Goal: Task Accomplishment & Management: Manage account settings

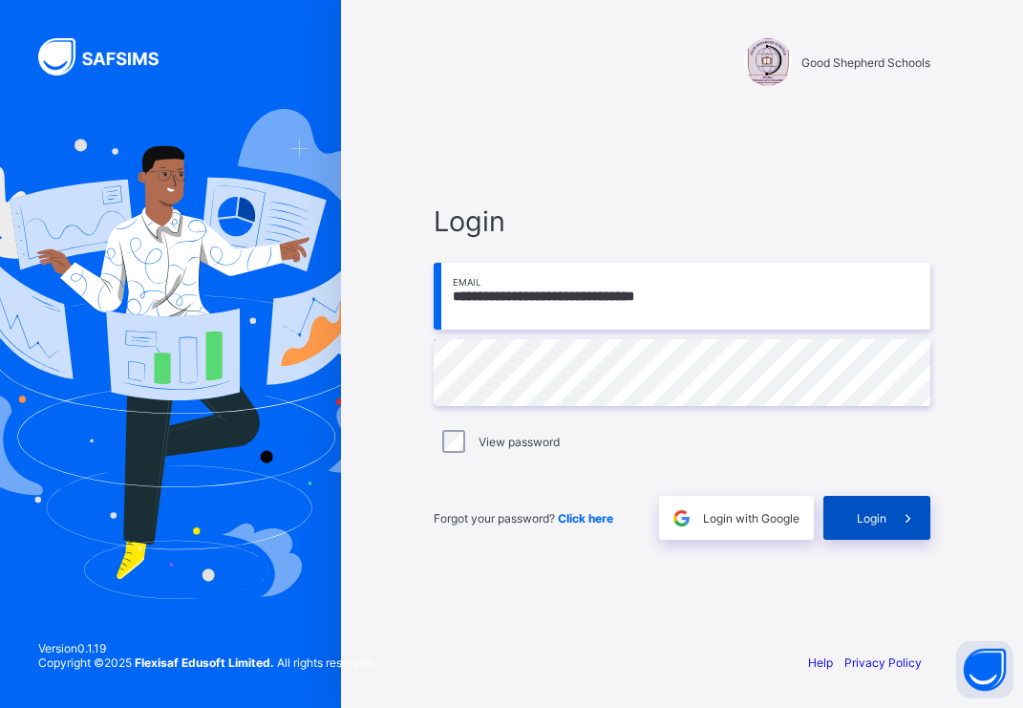
click at [697, 514] on span "Login" at bounding box center [872, 518] width 30 height 14
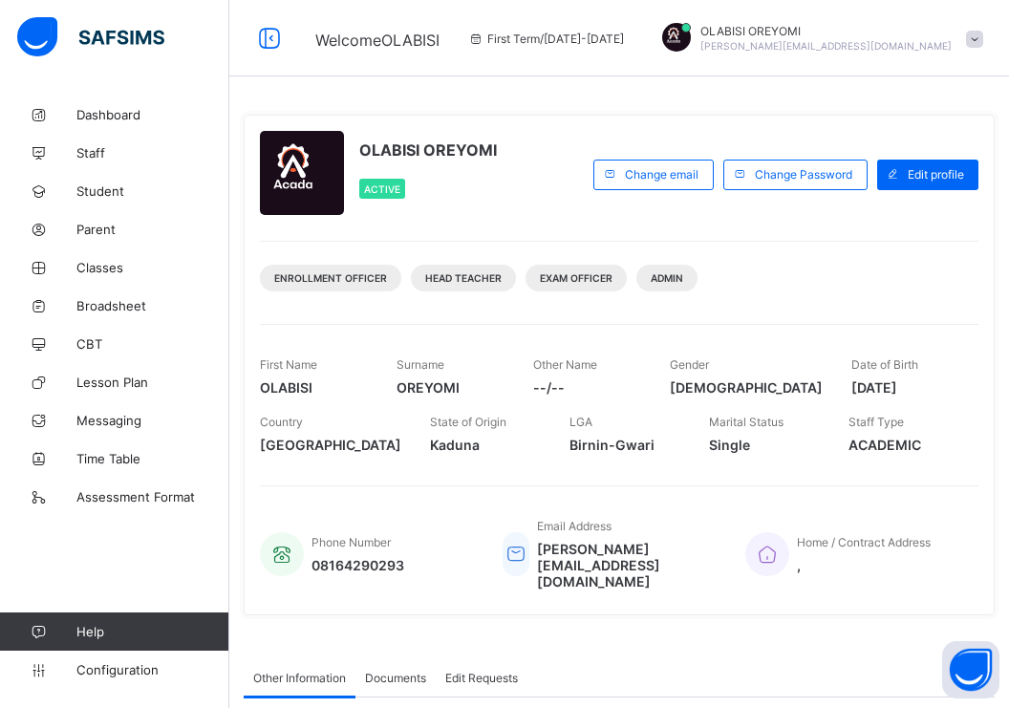
drag, startPoint x: 122, startPoint y: 663, endPoint x: 141, endPoint y: 633, distance: 36.1
click at [122, 663] on span "Configuration" at bounding box center [152, 669] width 152 height 15
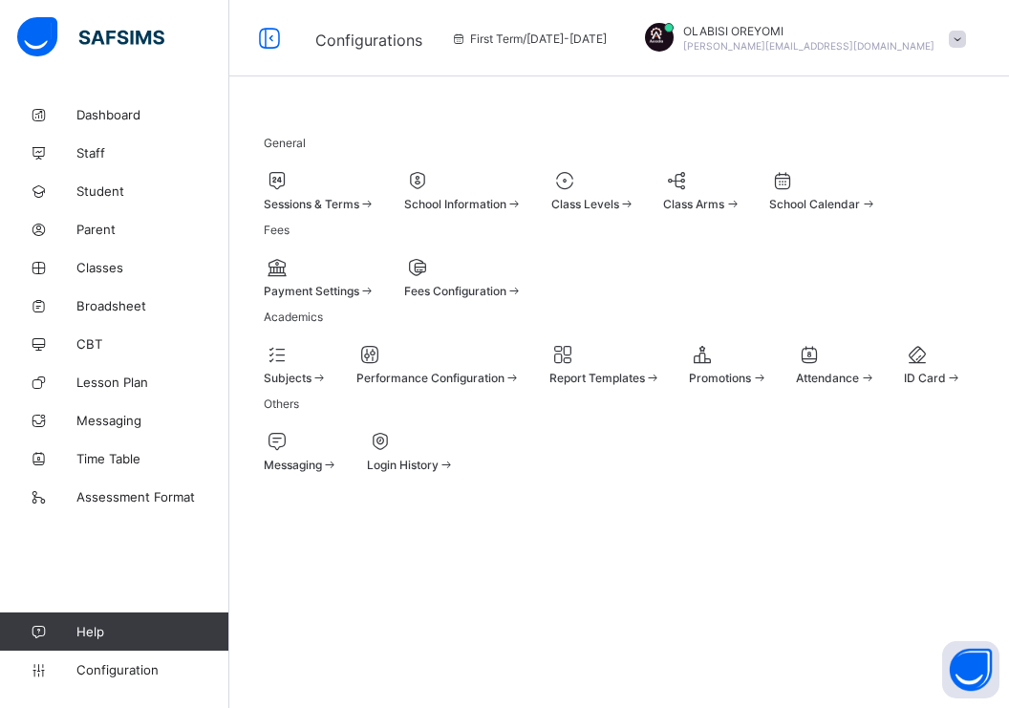
click at [661, 366] on div at bounding box center [605, 354] width 112 height 23
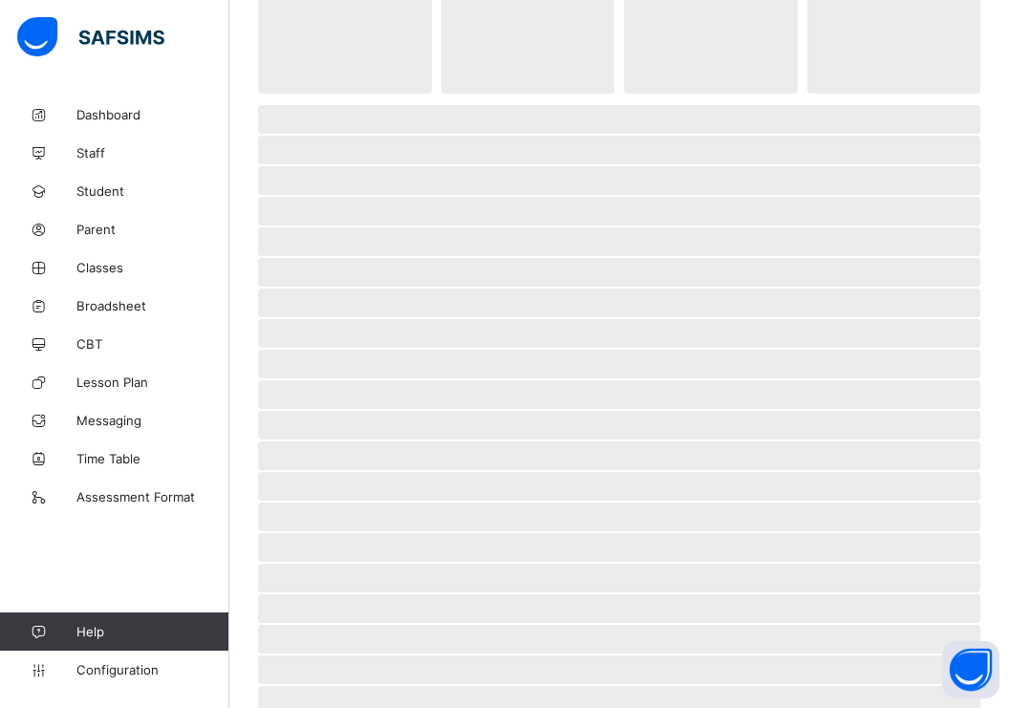
scroll to position [49, 0]
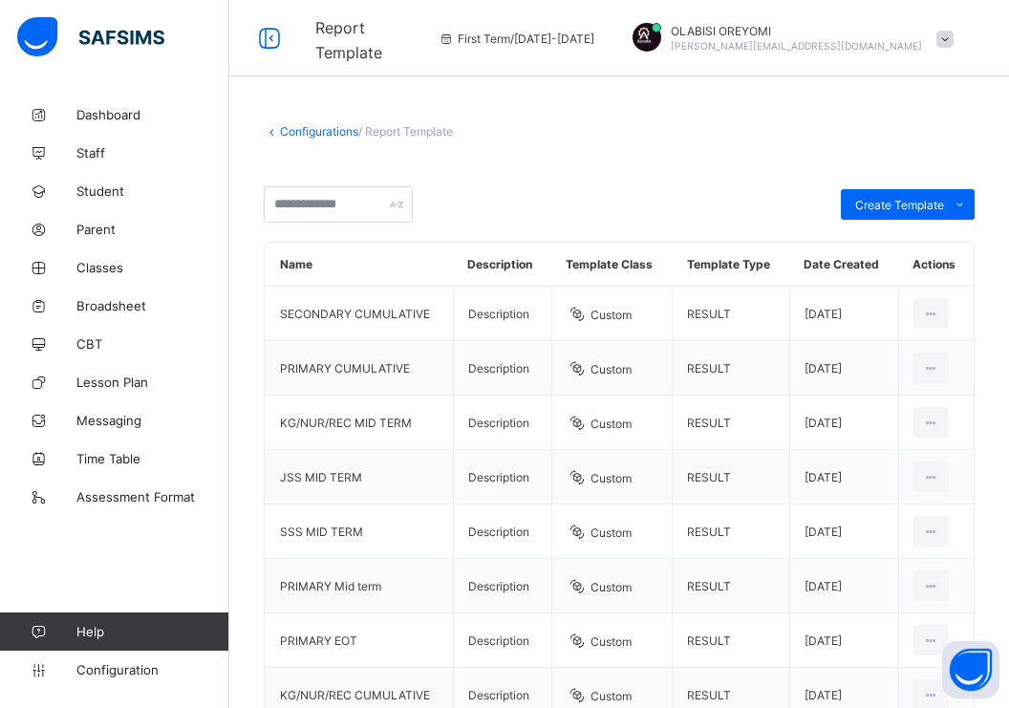
click at [654, 172] on span at bounding box center [619, 172] width 711 height 29
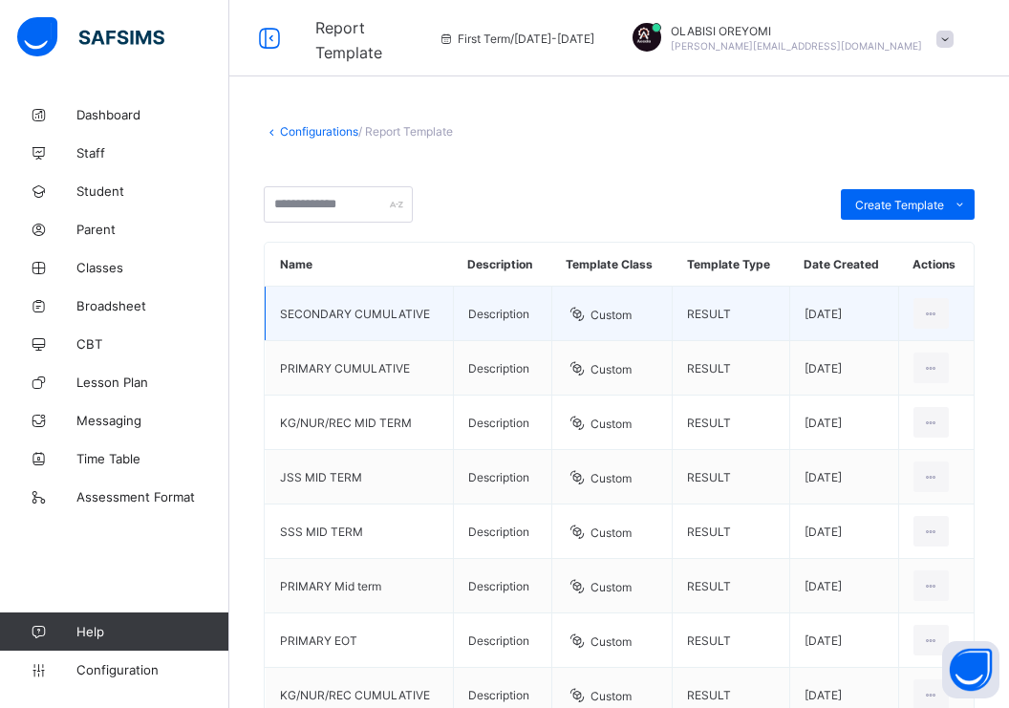
click at [657, 324] on td "Custom" at bounding box center [611, 314] width 121 height 54
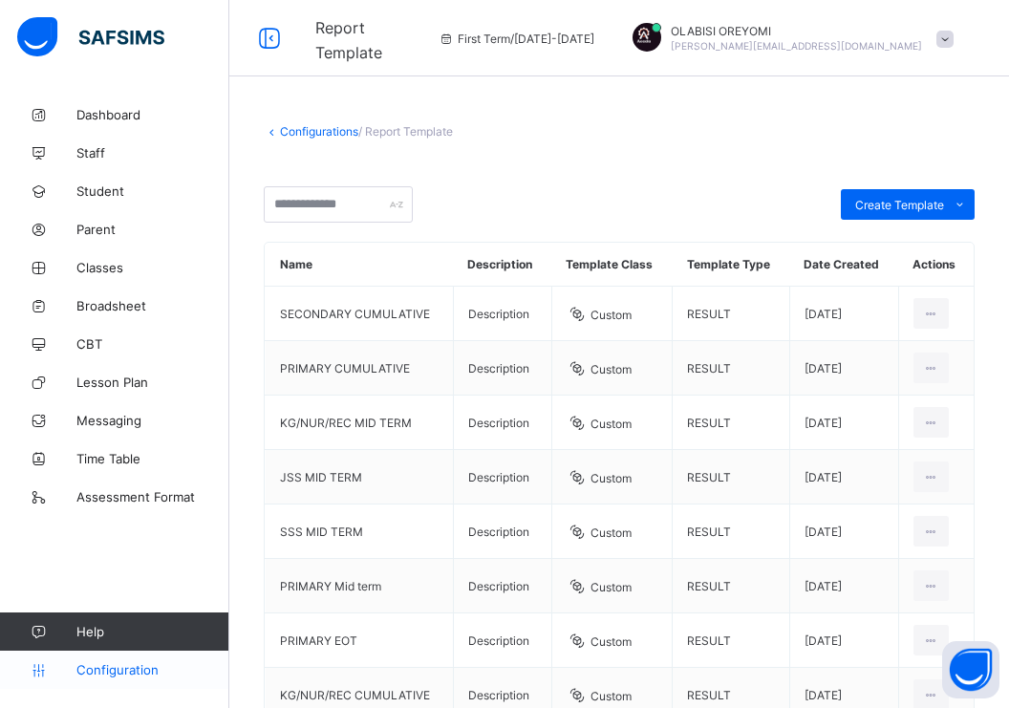
click at [136, 678] on link "Configuration" at bounding box center [114, 670] width 228 height 38
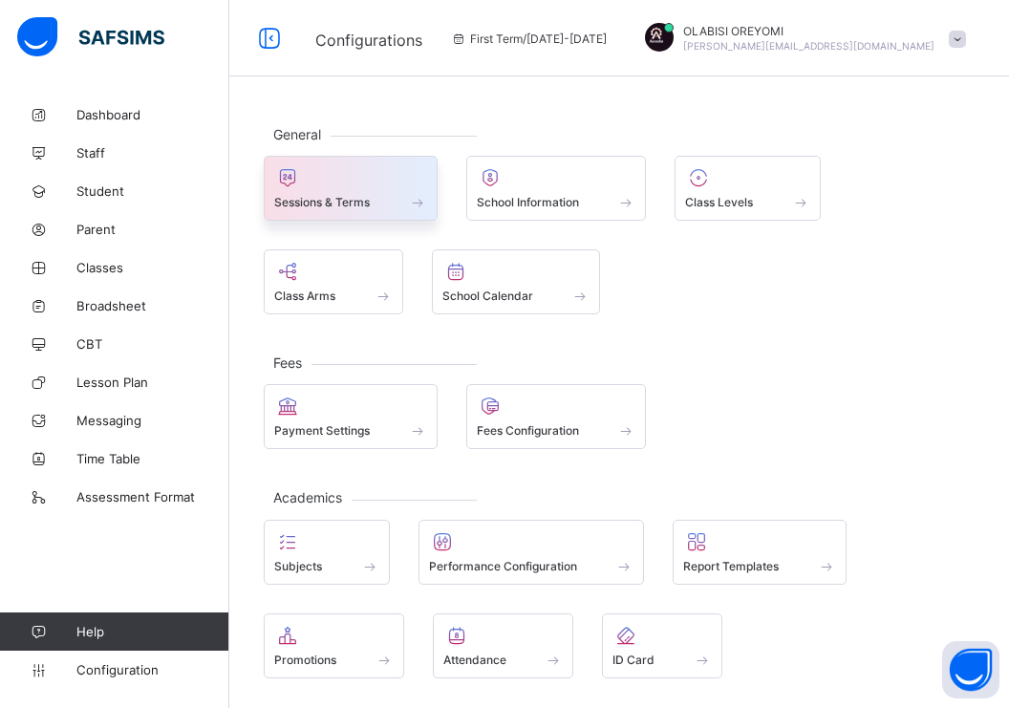
click at [375, 199] on div "Sessions & Terms" at bounding box center [350, 202] width 153 height 16
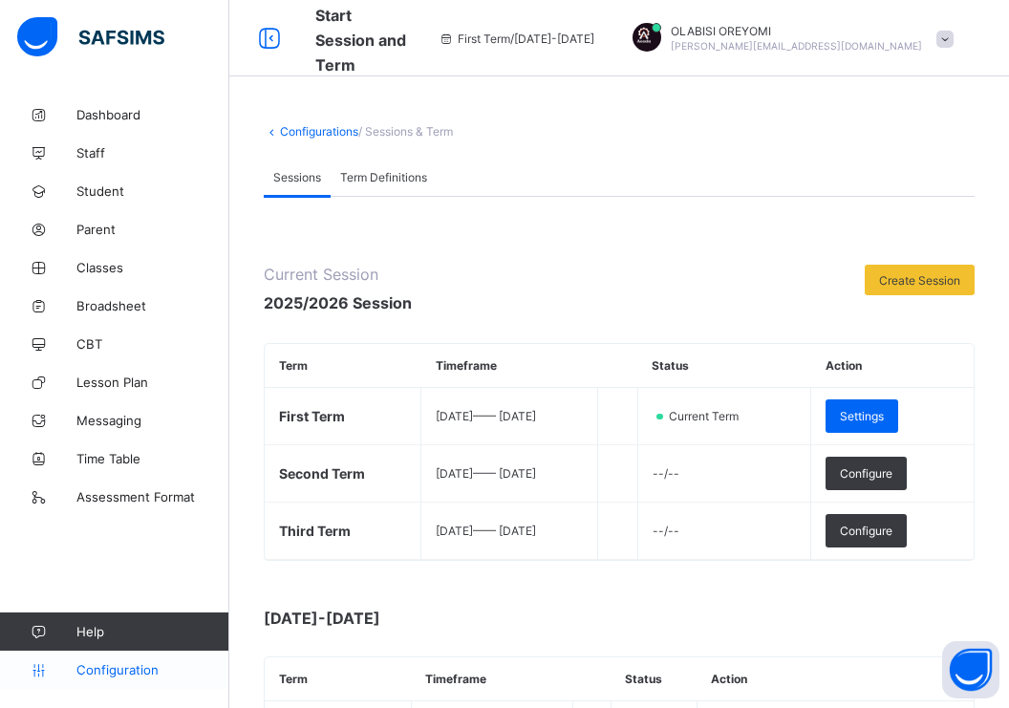
click at [143, 662] on span "Configuration" at bounding box center [152, 669] width 152 height 15
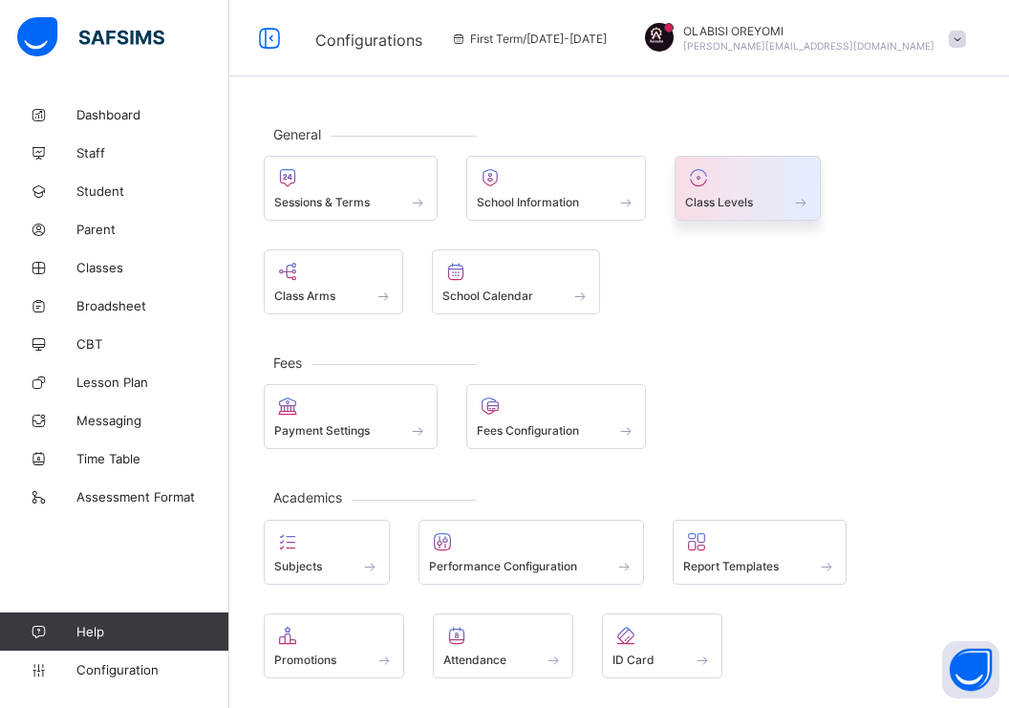
click at [741, 184] on div at bounding box center [747, 177] width 125 height 23
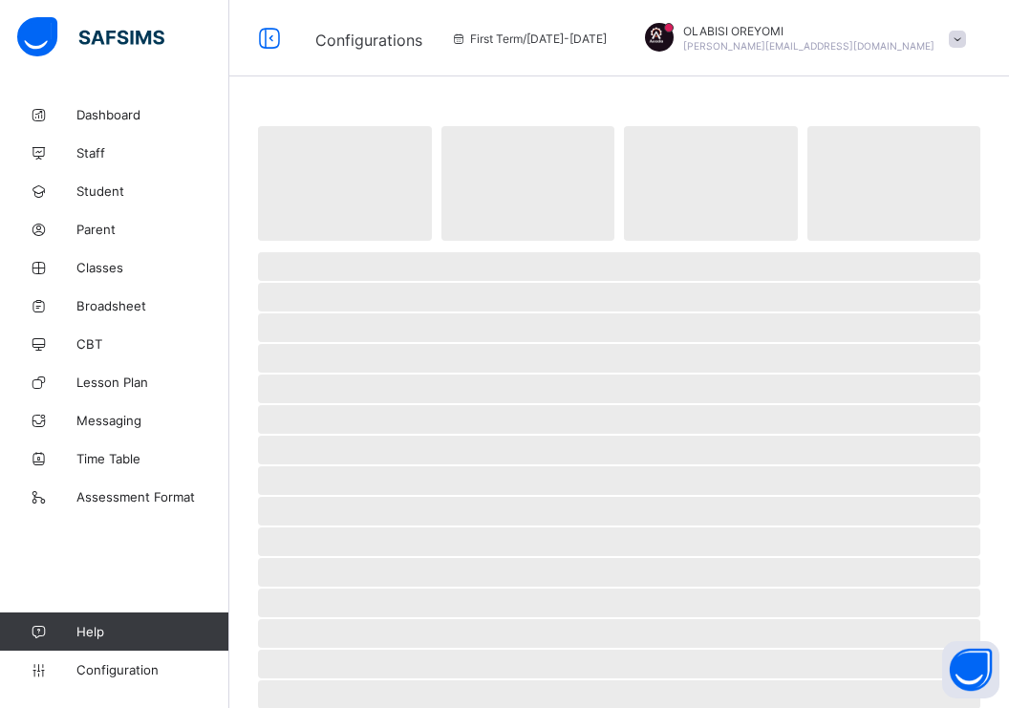
click at [627, 184] on div "‌ ‌ ‌ ‌" at bounding box center [619, 182] width 722 height 117
click at [120, 667] on span "Configuration" at bounding box center [152, 669] width 152 height 15
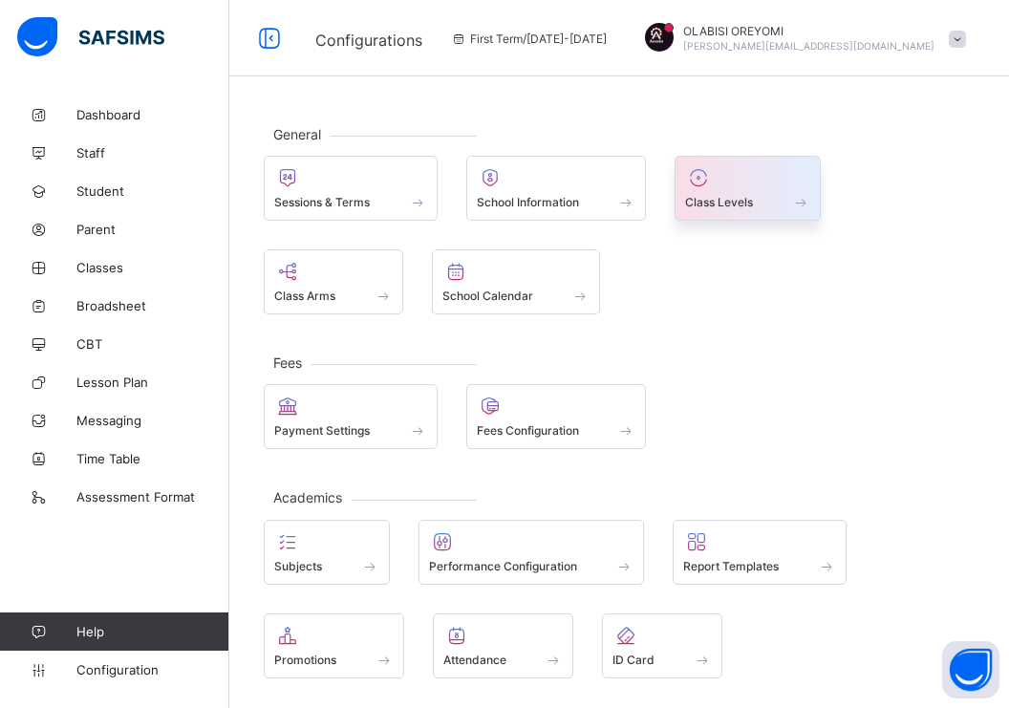
click at [738, 181] on div at bounding box center [747, 177] width 125 height 23
click at [755, 174] on div at bounding box center [747, 177] width 125 height 23
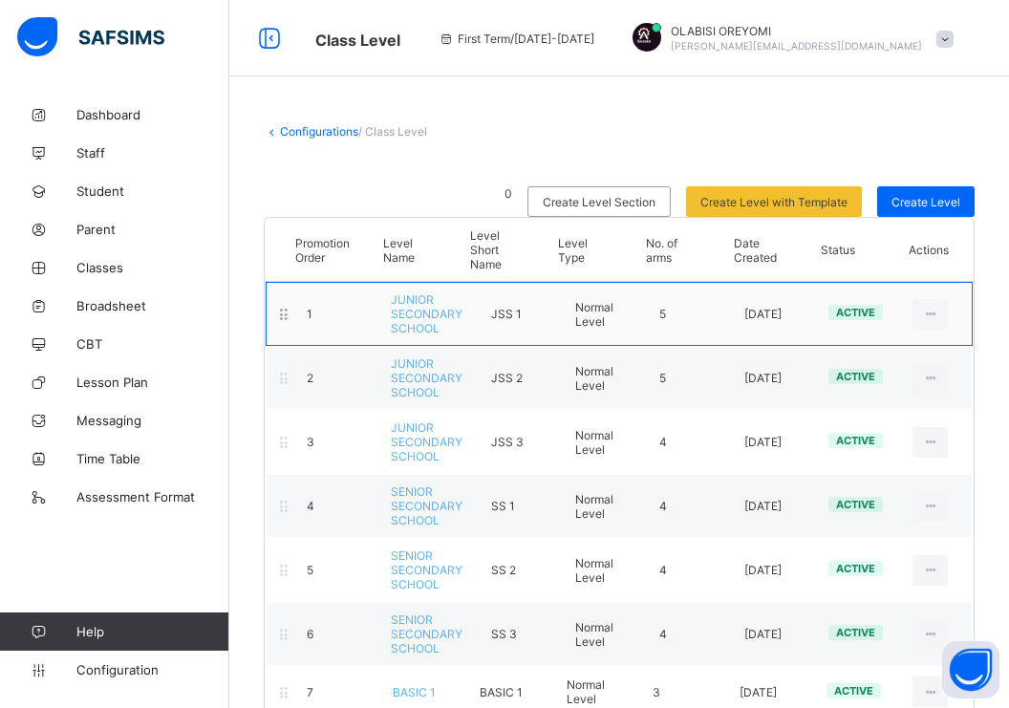
click at [429, 314] on span "JUNIOR SECONDARY SCHOOL" at bounding box center [427, 313] width 72 height 43
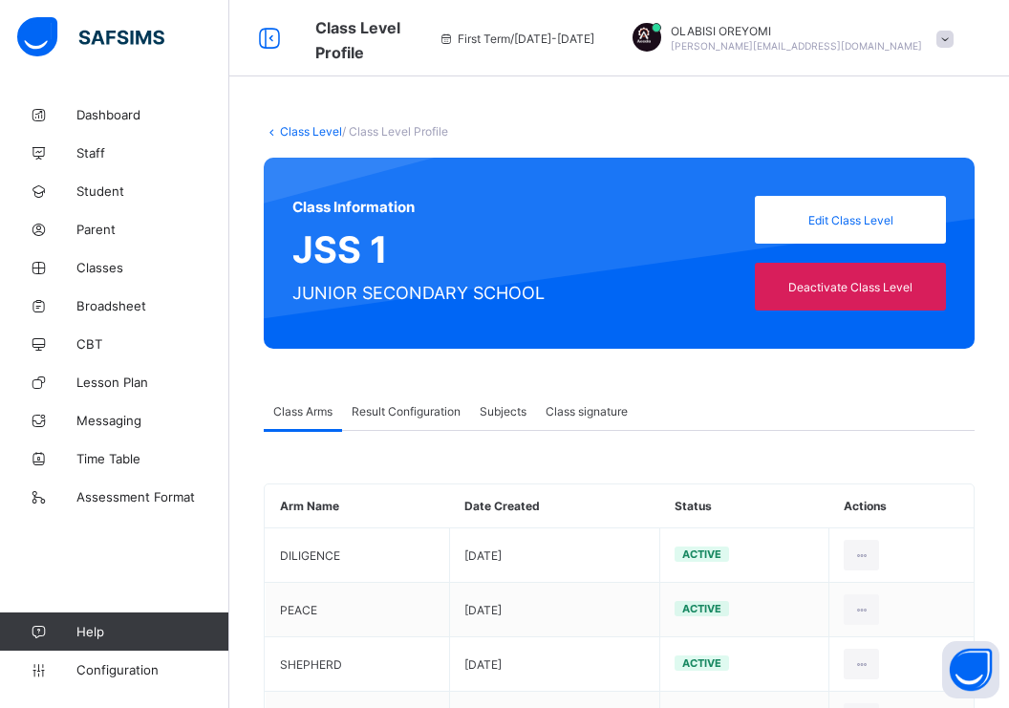
scroll to position [140, 0]
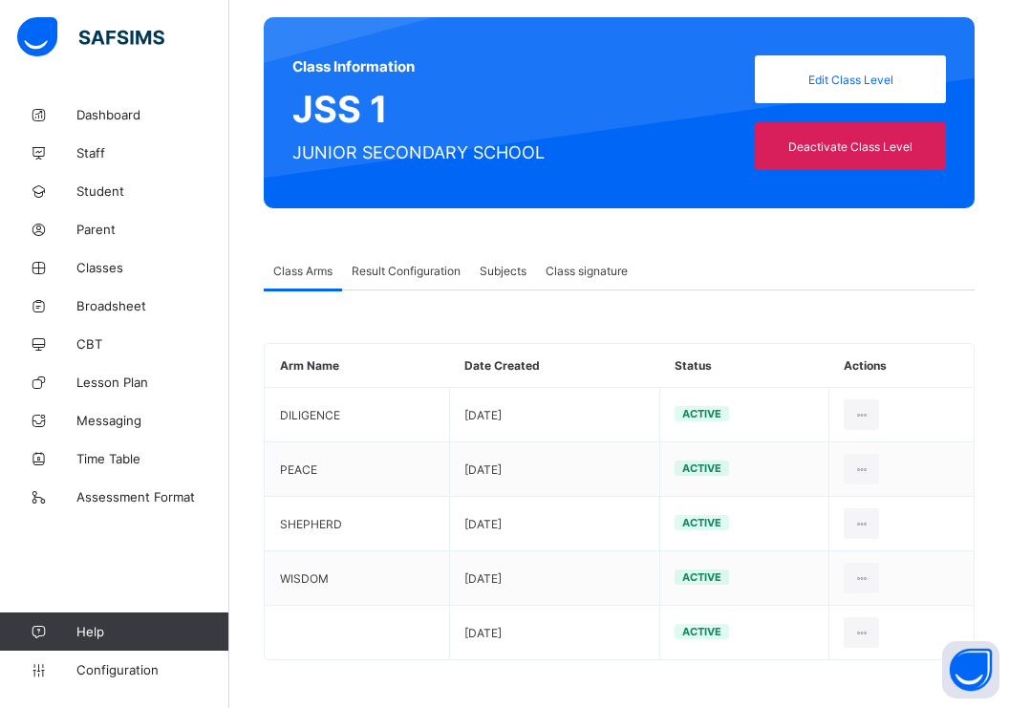
click at [383, 257] on div "Result Configuration" at bounding box center [406, 270] width 128 height 38
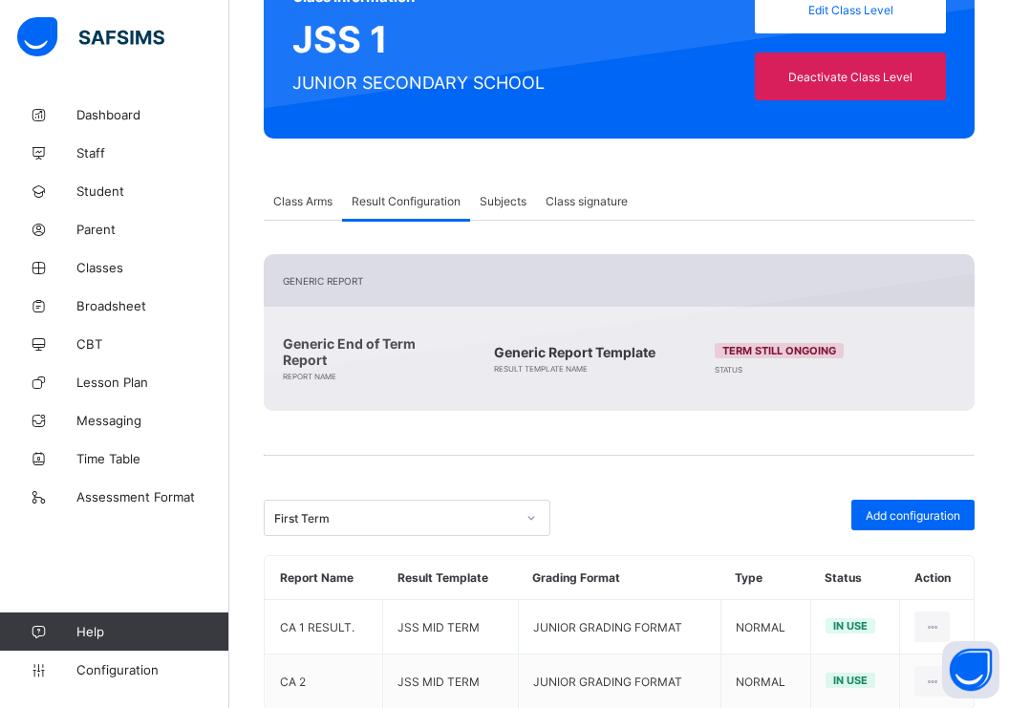
scroll to position [259, 0]
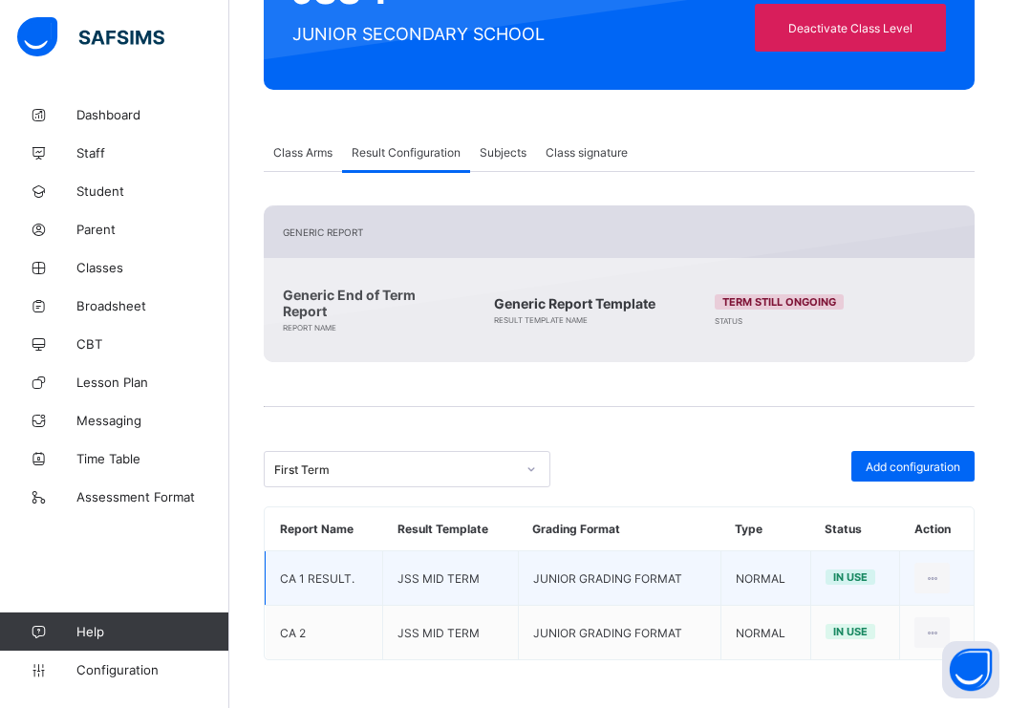
click at [654, 581] on td "JUNIOR GRADING FORMAT" at bounding box center [619, 578] width 203 height 54
click at [940, 574] on icon at bounding box center [932, 578] width 16 height 14
click at [876, 620] on div "Edit Configuration" at bounding box center [885, 621] width 111 height 19
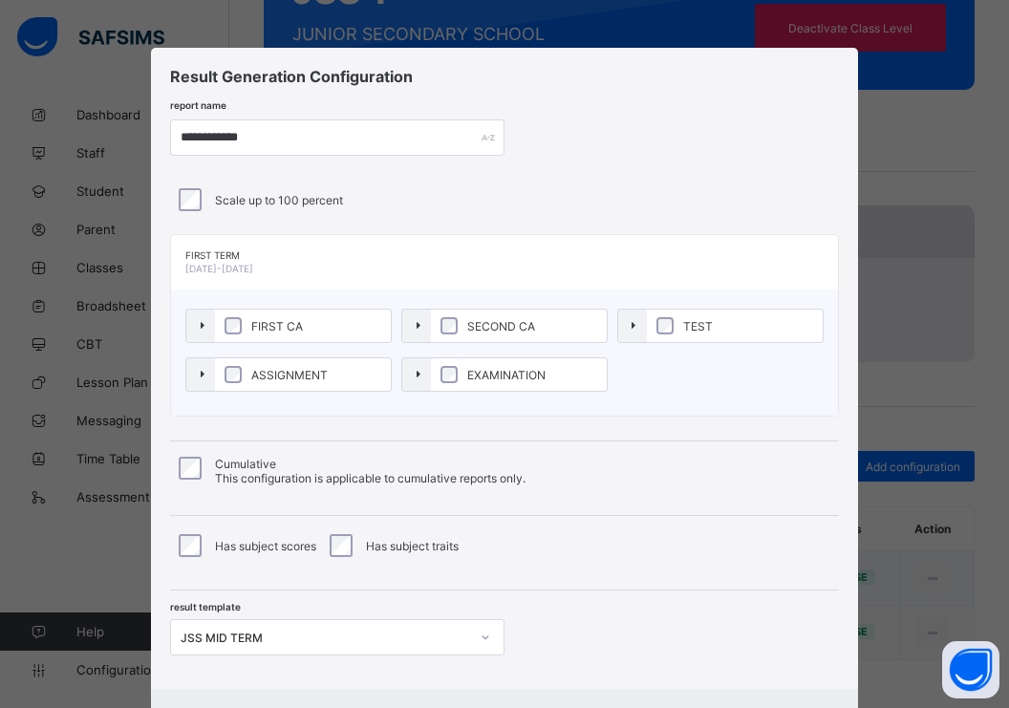
type input "**********"
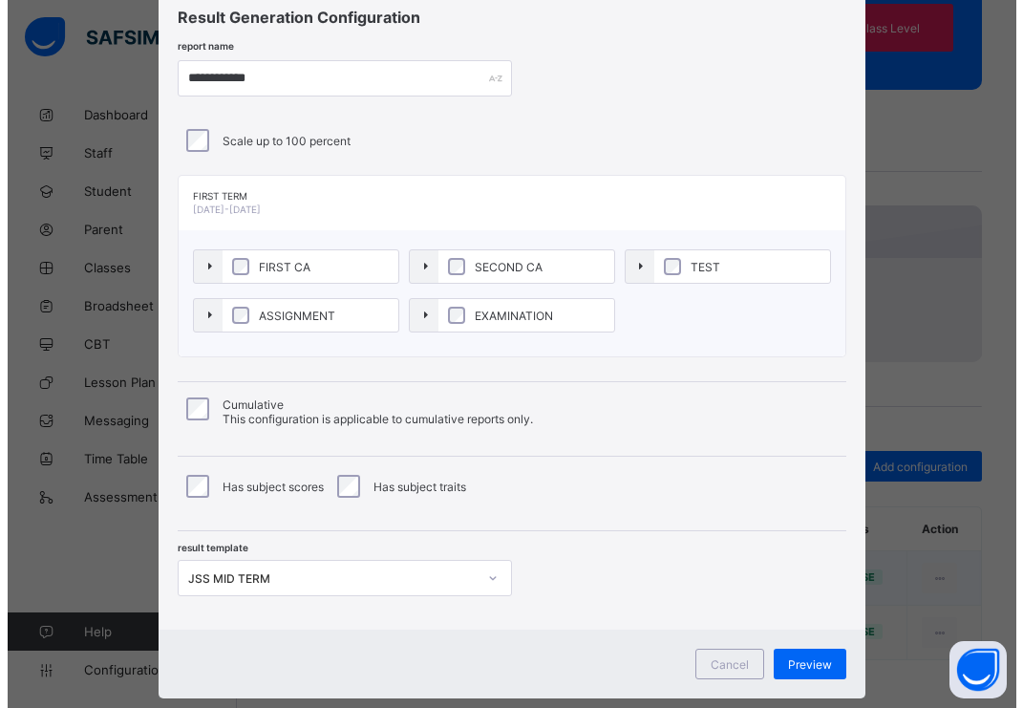
scroll to position [97, 0]
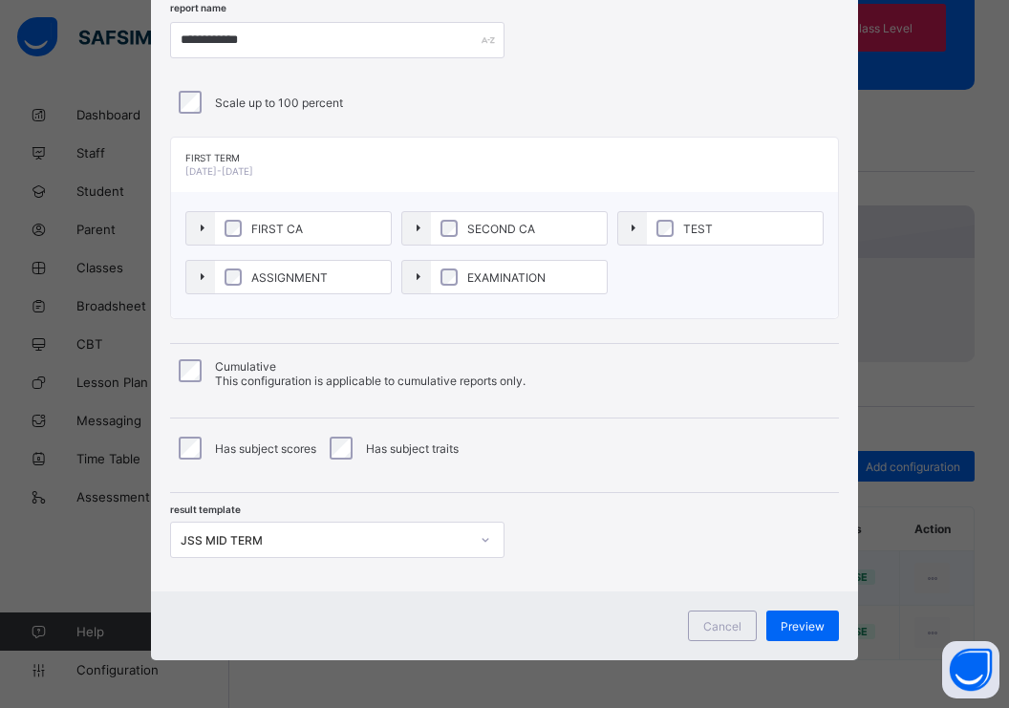
click at [794, 609] on div "Cancel Preview" at bounding box center [504, 625] width 706 height 69
click at [794, 633] on span "Preview" at bounding box center [803, 626] width 44 height 14
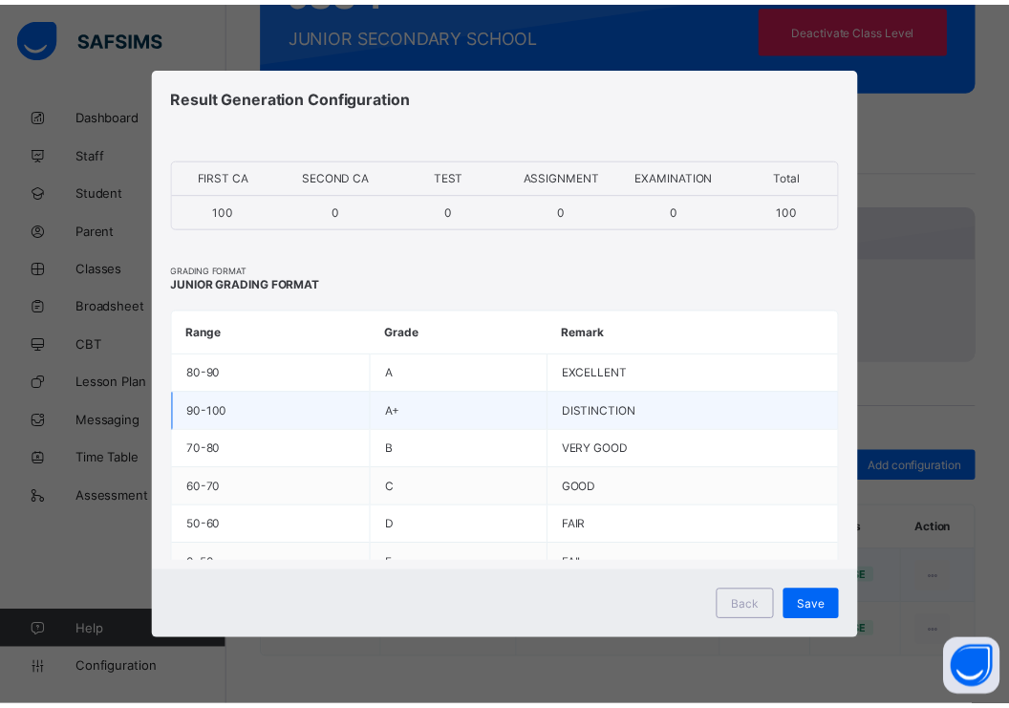
scroll to position [81, 0]
